Goal: Information Seeking & Learning: Learn about a topic

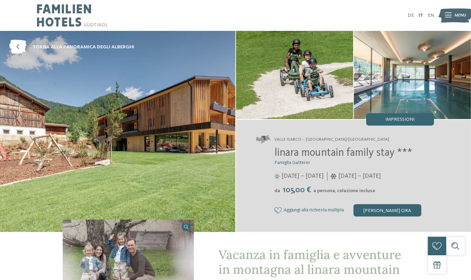
click at [411, 10] on div "DE IT EN Menu" at bounding box center [335, 15] width 199 height 31
click at [413, 14] on link "DE" at bounding box center [411, 15] width 7 height 5
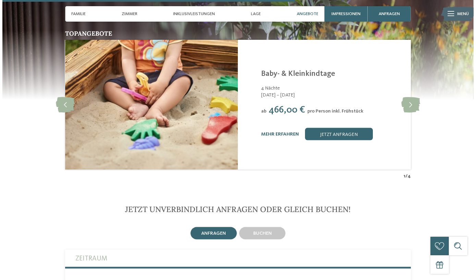
scroll to position [1247, 0]
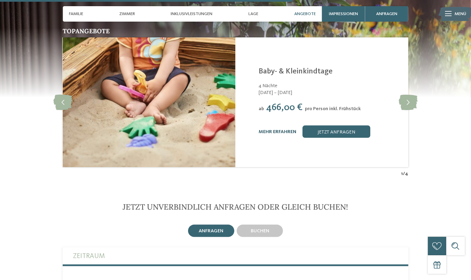
click at [275, 129] on link "mehr erfahren" at bounding box center [278, 131] width 38 height 5
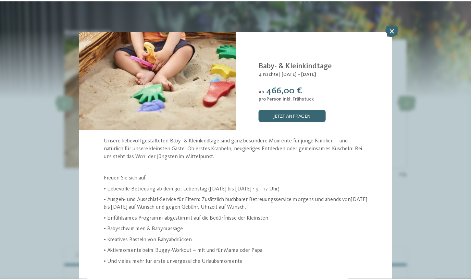
scroll to position [20, 0]
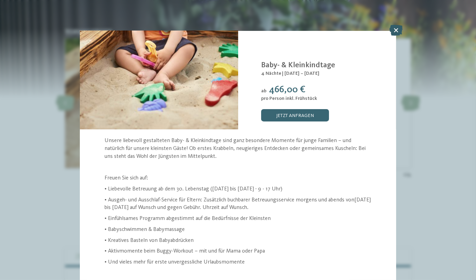
click at [395, 31] on icon at bounding box center [395, 30] width 13 height 11
